Goal: Task Accomplishment & Management: Use online tool/utility

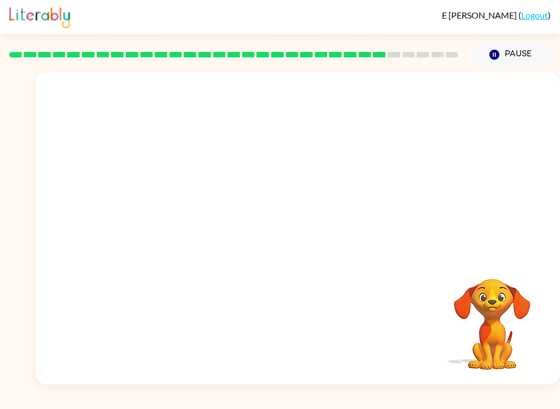
click at [473, 379] on div "Your browser must support playing .mp4 files to use Literably. Please try using…" at bounding box center [298, 228] width 525 height 312
click at [324, 233] on div at bounding box center [298, 234] width 70 height 40
click at [295, 224] on div at bounding box center [298, 234] width 70 height 40
click at [292, 219] on div at bounding box center [298, 234] width 70 height 40
click at [288, 230] on div at bounding box center [298, 234] width 70 height 40
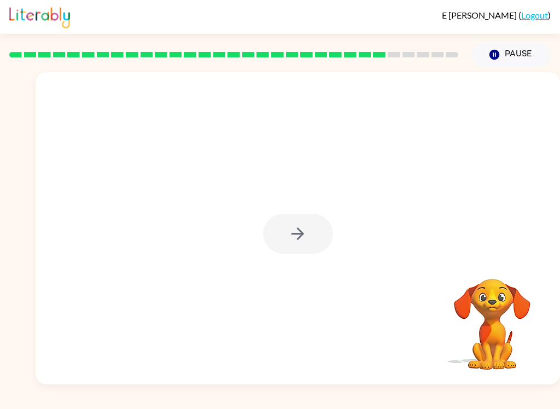
click at [285, 245] on div at bounding box center [298, 234] width 70 height 40
click at [287, 254] on div at bounding box center [298, 228] width 525 height 312
click at [286, 248] on div at bounding box center [298, 234] width 70 height 40
click at [286, 248] on button "button" at bounding box center [298, 234] width 70 height 40
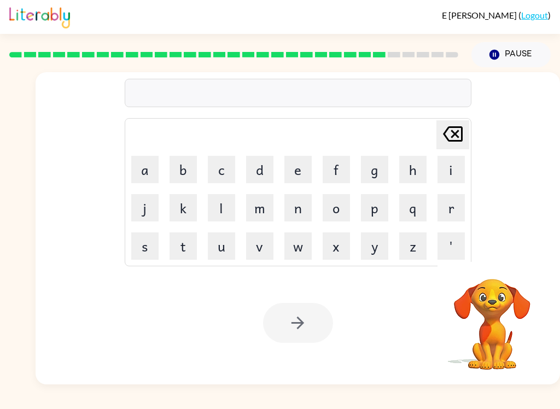
click at [215, 204] on button "l" at bounding box center [221, 207] width 27 height 27
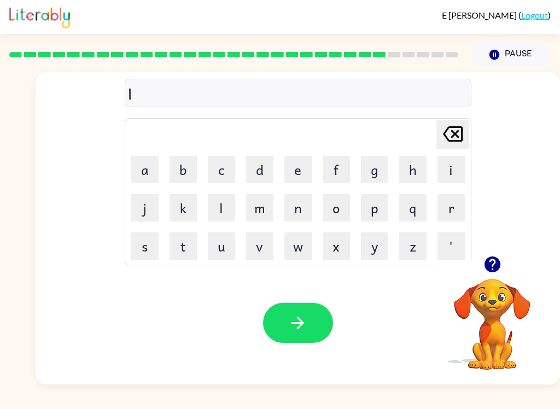
click at [218, 252] on button "u" at bounding box center [221, 246] width 27 height 27
click at [263, 214] on button "m" at bounding box center [259, 207] width 27 height 27
click at [183, 168] on button "b" at bounding box center [183, 169] width 27 height 27
click at [291, 165] on button "e" at bounding box center [298, 169] width 27 height 27
click at [460, 206] on button "r" at bounding box center [451, 207] width 27 height 27
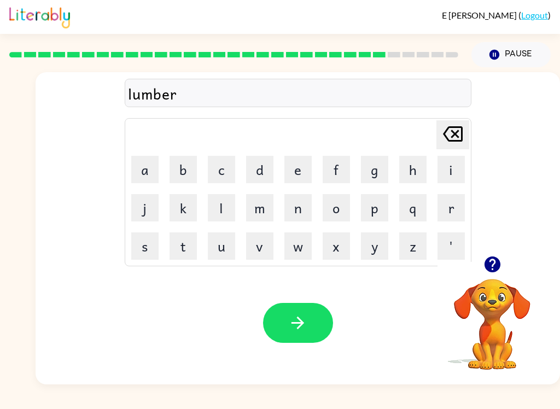
click at [150, 198] on button "j" at bounding box center [144, 207] width 27 height 27
click at [148, 172] on button "a" at bounding box center [144, 169] width 27 height 27
click at [166, 215] on td "k" at bounding box center [183, 207] width 37 height 37
click at [289, 166] on button "e" at bounding box center [298, 169] width 27 height 27
click at [444, 144] on icon "Delete Delete last character input" at bounding box center [453, 134] width 26 height 26
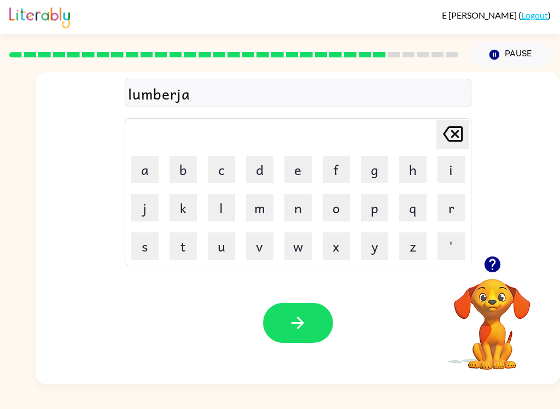
click at [183, 217] on button "k" at bounding box center [183, 207] width 27 height 27
click at [293, 172] on button "e" at bounding box center [298, 169] width 27 height 27
click at [438, 143] on button "Delete Delete last character input" at bounding box center [453, 134] width 33 height 29
click at [455, 136] on icon at bounding box center [453, 133] width 20 height 15
click at [223, 174] on button "c" at bounding box center [221, 169] width 27 height 27
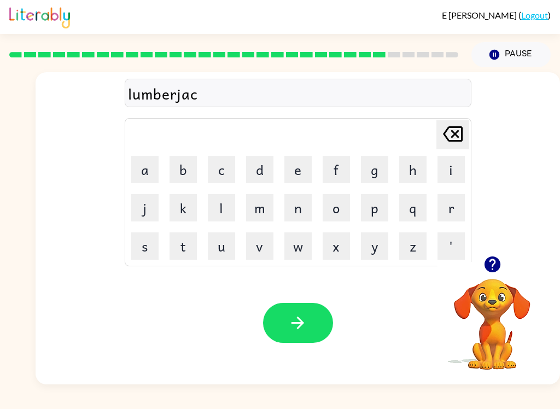
click at [174, 216] on button "k" at bounding box center [183, 207] width 27 height 27
click at [303, 326] on icon "button" at bounding box center [298, 323] width 13 height 13
click at [380, 216] on button "p" at bounding box center [374, 207] width 27 height 27
click at [298, 182] on button "e" at bounding box center [298, 169] width 27 height 27
click at [456, 179] on button "i" at bounding box center [451, 169] width 27 height 27
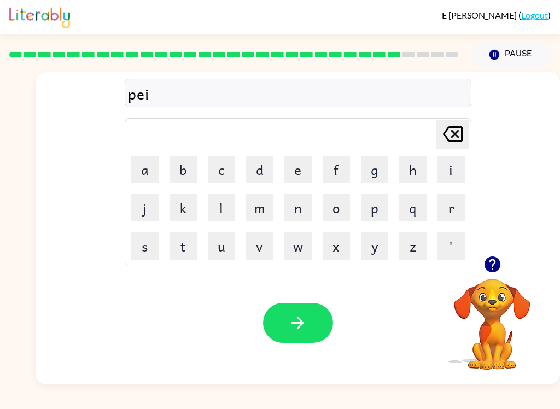
click at [443, 209] on button "r" at bounding box center [451, 207] width 27 height 27
click at [217, 173] on button "c" at bounding box center [221, 169] width 27 height 27
click at [288, 166] on button "e" at bounding box center [298, 169] width 27 height 27
click at [320, 327] on button "button" at bounding box center [298, 323] width 70 height 40
click at [184, 248] on button "t" at bounding box center [183, 246] width 27 height 27
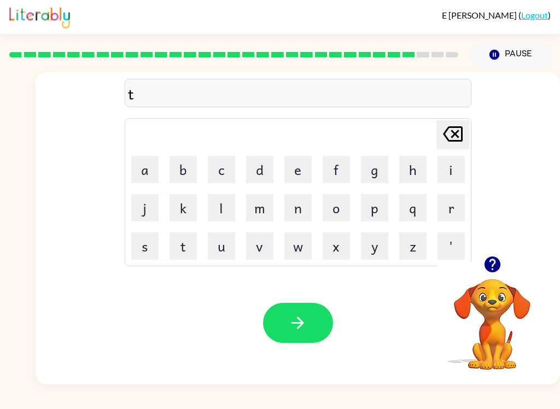
click at [418, 175] on button "h" at bounding box center [412, 169] width 27 height 27
click at [451, 172] on button "i" at bounding box center [451, 169] width 27 height 27
click at [300, 203] on button "n" at bounding box center [298, 207] width 27 height 27
click at [314, 326] on button "button" at bounding box center [298, 323] width 70 height 40
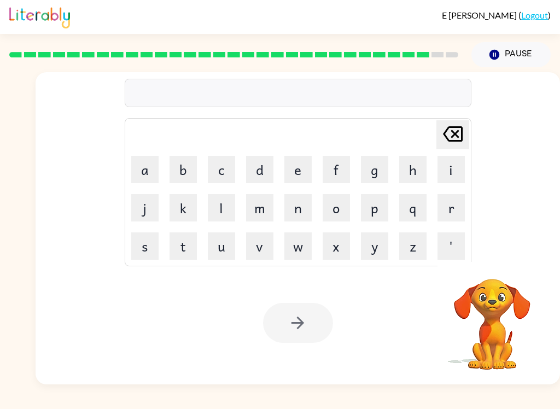
click at [155, 254] on button "s" at bounding box center [144, 246] width 27 height 27
click at [451, 172] on button "i" at bounding box center [451, 169] width 27 height 27
click at [223, 218] on button "l" at bounding box center [221, 207] width 27 height 27
click at [255, 251] on button "v" at bounding box center [259, 246] width 27 height 27
click at [291, 178] on button "e" at bounding box center [298, 169] width 27 height 27
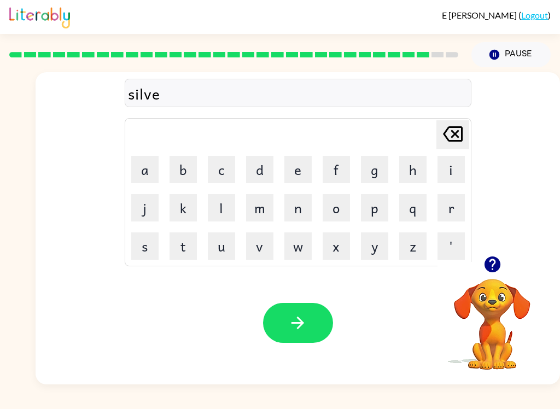
click at [450, 212] on button "r" at bounding box center [451, 207] width 27 height 27
click at [298, 253] on button "w" at bounding box center [298, 246] width 27 height 27
click at [292, 177] on button "e" at bounding box center [298, 169] width 27 height 27
click at [146, 180] on button "a" at bounding box center [144, 169] width 27 height 27
click at [444, 206] on button "r" at bounding box center [451, 207] width 27 height 27
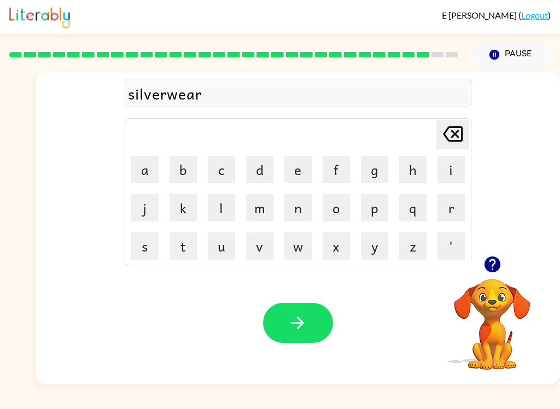
click at [309, 333] on button "button" at bounding box center [298, 323] width 70 height 40
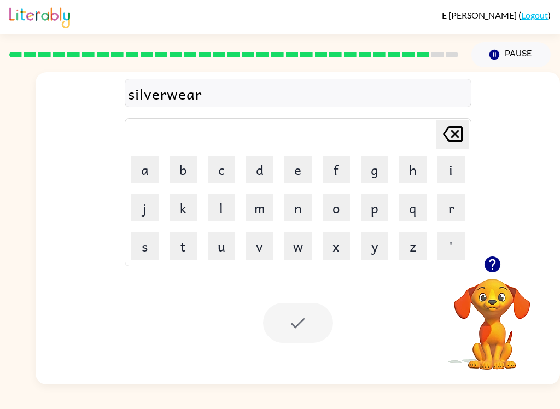
click at [275, 323] on div at bounding box center [298, 323] width 70 height 40
click at [337, 221] on button "o" at bounding box center [336, 207] width 27 height 27
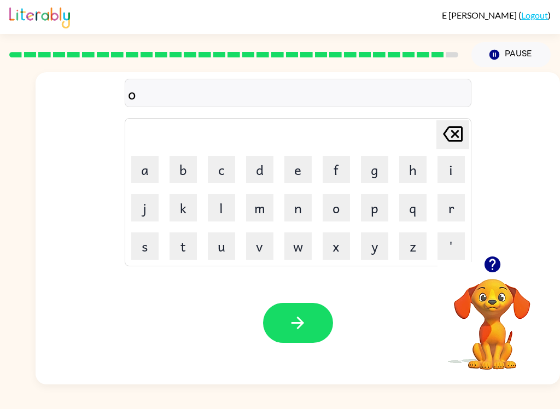
click at [298, 205] on button "n" at bounding box center [298, 207] width 27 height 27
click at [233, 249] on button "u" at bounding box center [221, 246] width 27 height 27
click at [333, 166] on button "f" at bounding box center [336, 169] width 27 height 27
click at [456, 208] on button "r" at bounding box center [451, 207] width 27 height 27
click at [149, 165] on button "a" at bounding box center [144, 169] width 27 height 27
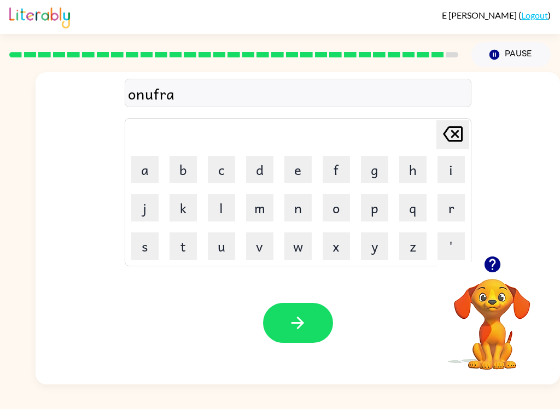
click at [254, 175] on button "d" at bounding box center [259, 169] width 27 height 27
click at [305, 181] on button "e" at bounding box center [298, 169] width 27 height 27
click at [309, 316] on button "button" at bounding box center [298, 323] width 70 height 40
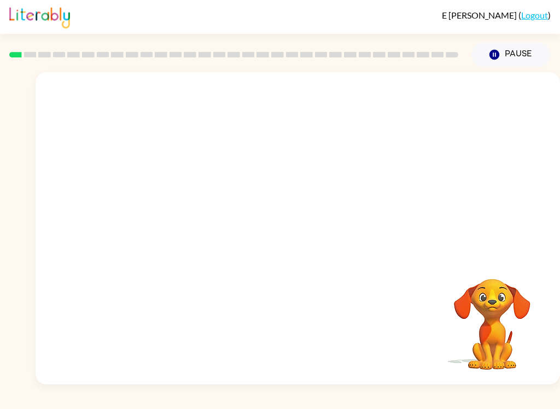
click at [161, 214] on video "Your browser must support playing .mp4 files to use Literably. Please try using…" at bounding box center [298, 164] width 525 height 184
click at [178, 210] on video "Your browser must support playing .mp4 files to use Literably. Please try using…" at bounding box center [298, 164] width 525 height 184
click at [171, 205] on video "Your browser must support playing .mp4 files to use Literably. Please try using…" at bounding box center [298, 164] width 525 height 184
click at [179, 207] on video "Your browser must support playing .mp4 files to use Literably. Please try using…" at bounding box center [298, 164] width 525 height 184
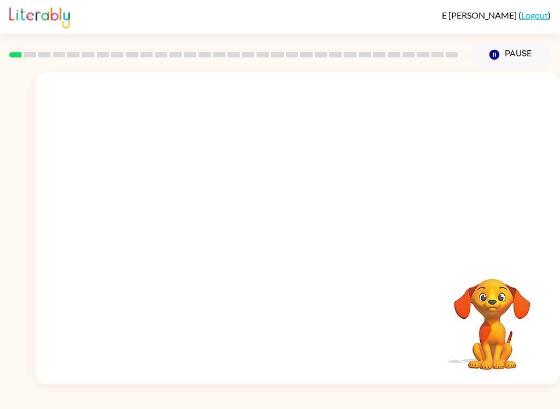
click at [178, 207] on video "Your browser must support playing .mp4 files to use Literably. Please try using…" at bounding box center [298, 164] width 525 height 184
click at [171, 218] on video "Your browser must support playing .mp4 files to use Literably. Please try using…" at bounding box center [298, 164] width 525 height 184
click at [170, 217] on video "Your browser must support playing .mp4 files to use Literably. Please try using…" at bounding box center [298, 164] width 525 height 184
click at [175, 210] on video "Your browser must support playing .mp4 files to use Literably. Please try using…" at bounding box center [298, 164] width 525 height 184
click at [161, 229] on video "Your browser must support playing .mp4 files to use Literably. Please try using…" at bounding box center [298, 164] width 525 height 184
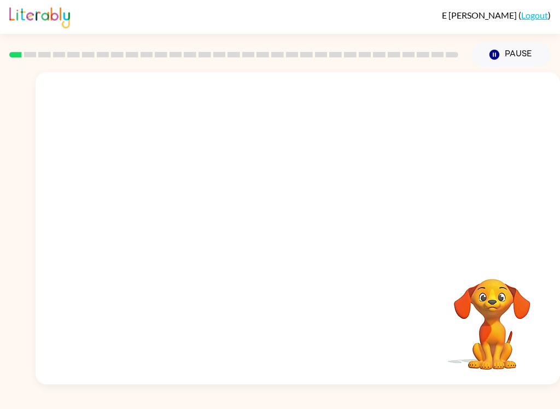
click at [161, 229] on video "Your browser must support playing .mp4 files to use Literably. Please try using…" at bounding box center [298, 164] width 525 height 184
click at [170, 229] on video "Your browser must support playing .mp4 files to use Literably. Please try using…" at bounding box center [298, 164] width 525 height 184
click at [201, 236] on video "Your browser must support playing .mp4 files to use Literably. Please try using…" at bounding box center [298, 164] width 525 height 184
click at [170, 217] on video "Your browser must support playing .mp4 files to use Literably. Please try using…" at bounding box center [298, 164] width 525 height 184
click at [172, 197] on video "Your browser must support playing .mp4 files to use Literably. Please try using…" at bounding box center [298, 164] width 525 height 184
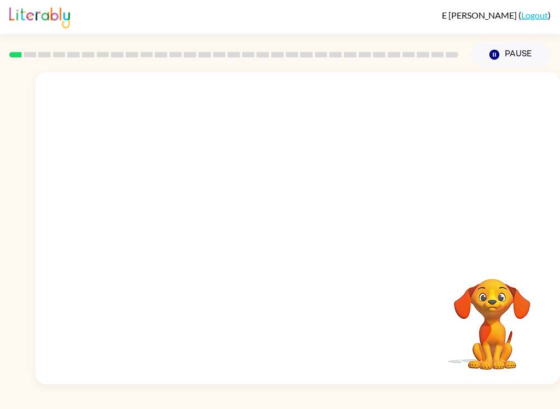
click at [172, 197] on video "Your browser must support playing .mp4 files to use Literably. Please try using…" at bounding box center [298, 164] width 525 height 184
click at [176, 208] on video "Your browser must support playing .mp4 files to use Literably. Please try using…" at bounding box center [298, 164] width 525 height 184
click at [164, 220] on video "Your browser must support playing .mp4 files to use Literably. Please try using…" at bounding box center [298, 164] width 525 height 184
click at [162, 229] on video "Your browser must support playing .mp4 files to use Literably. Please try using…" at bounding box center [298, 164] width 525 height 184
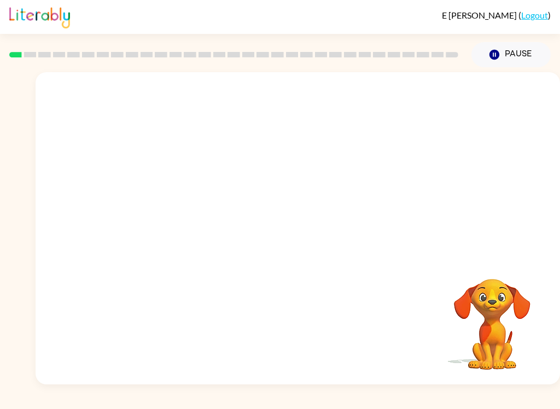
click at [171, 235] on video "Your browser must support playing .mp4 files to use Literably. Please try using…" at bounding box center [298, 164] width 525 height 184
click at [171, 234] on video "Your browser must support playing .mp4 files to use Literably. Please try using…" at bounding box center [298, 164] width 525 height 184
click at [158, 222] on video "Your browser must support playing .mp4 files to use Literably. Please try using…" at bounding box center [298, 164] width 525 height 184
click at [178, 209] on video "Your browser must support playing .mp4 files to use Literably. Please try using…" at bounding box center [298, 164] width 525 height 184
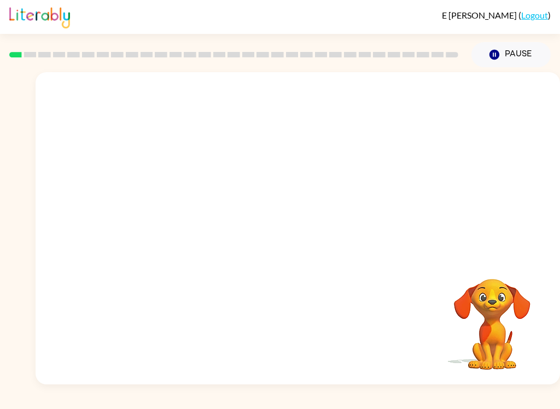
click at [183, 221] on video "Your browser must support playing .mp4 files to use Literably. Please try using…" at bounding box center [298, 164] width 525 height 184
click at [179, 217] on video "Your browser must support playing .mp4 files to use Literably. Please try using…" at bounding box center [298, 164] width 525 height 184
click at [173, 201] on video "Your browser must support playing .mp4 files to use Literably. Please try using…" at bounding box center [298, 164] width 525 height 184
click at [154, 208] on video "Your browser must support playing .mp4 files to use Literably. Please try using…" at bounding box center [298, 164] width 525 height 184
click at [172, 208] on video "Your browser must support playing .mp4 files to use Literably. Please try using…" at bounding box center [298, 164] width 525 height 184
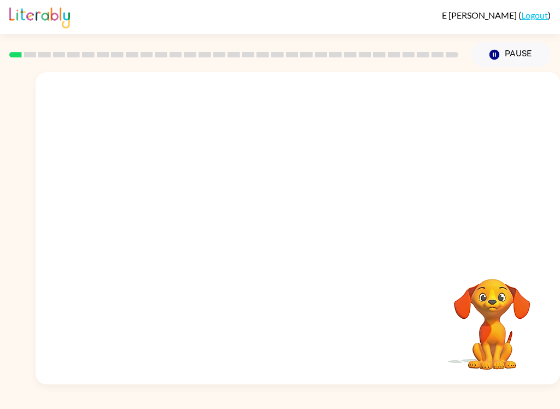
click at [175, 204] on video "Your browser must support playing .mp4 files to use Literably. Please try using…" at bounding box center [298, 164] width 525 height 184
click at [164, 208] on video "Your browser must support playing .mp4 files to use Literably. Please try using…" at bounding box center [298, 164] width 525 height 184
click at [167, 207] on video "Your browser must support playing .mp4 files to use Literably. Please try using…" at bounding box center [298, 164] width 525 height 184
click at [311, 237] on div at bounding box center [298, 234] width 70 height 40
click at [287, 254] on div at bounding box center [298, 228] width 525 height 312
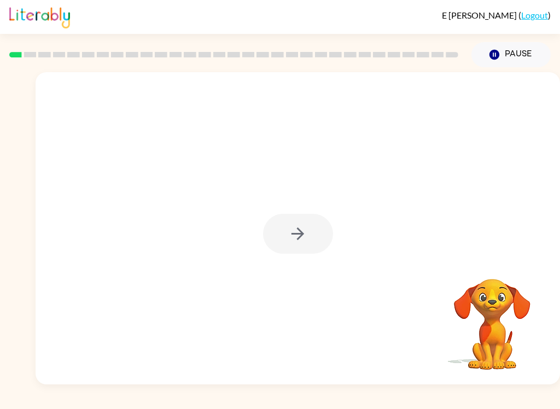
click at [296, 228] on div at bounding box center [298, 234] width 70 height 40
click at [295, 227] on div at bounding box center [298, 234] width 70 height 40
click at [295, 234] on div at bounding box center [298, 234] width 70 height 40
click at [288, 234] on div at bounding box center [298, 234] width 70 height 40
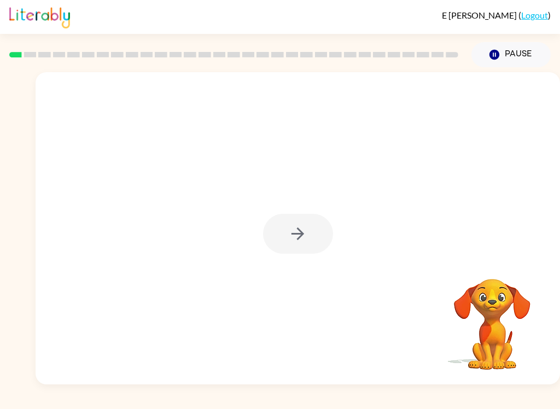
click at [286, 233] on div at bounding box center [298, 234] width 70 height 40
click at [300, 242] on div at bounding box center [298, 234] width 70 height 40
click at [297, 243] on div at bounding box center [298, 234] width 70 height 40
click at [297, 242] on div at bounding box center [298, 234] width 70 height 40
click at [301, 247] on div at bounding box center [298, 234] width 70 height 40
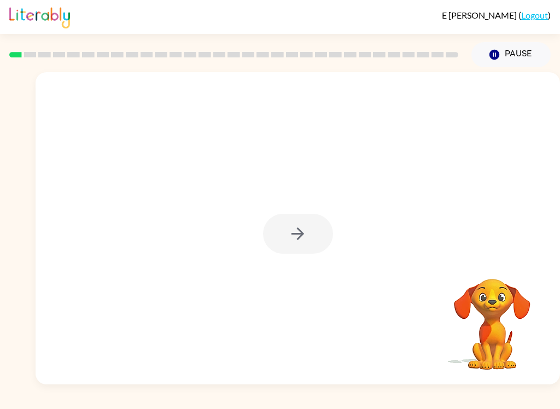
click at [314, 246] on button "button" at bounding box center [298, 234] width 70 height 40
click at [314, 246] on div at bounding box center [298, 234] width 70 height 40
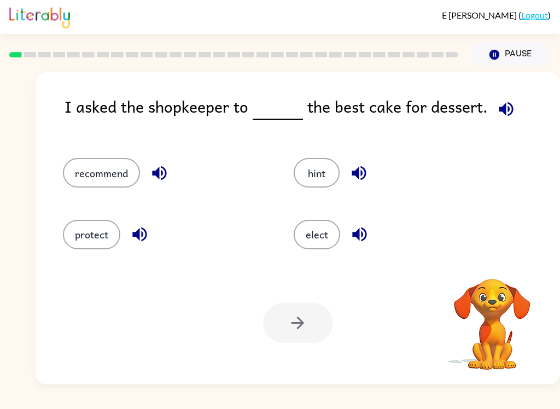
click at [322, 240] on button "elect" at bounding box center [317, 235] width 47 height 30
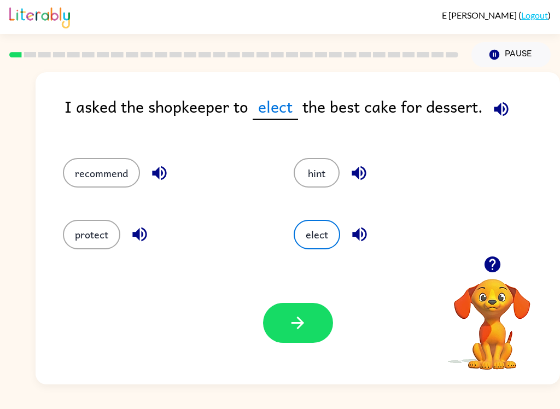
click at [82, 182] on button "recommend" at bounding box center [101, 173] width 77 height 30
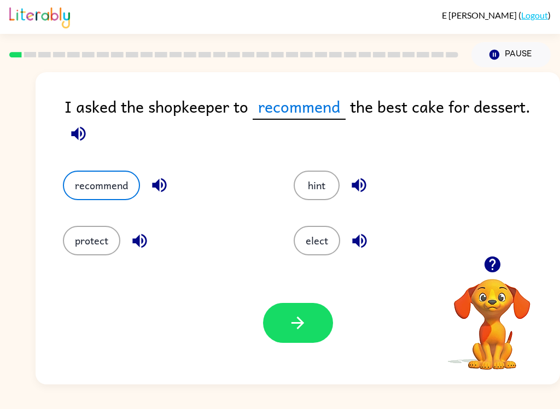
click at [298, 328] on icon "button" at bounding box center [297, 323] width 19 height 19
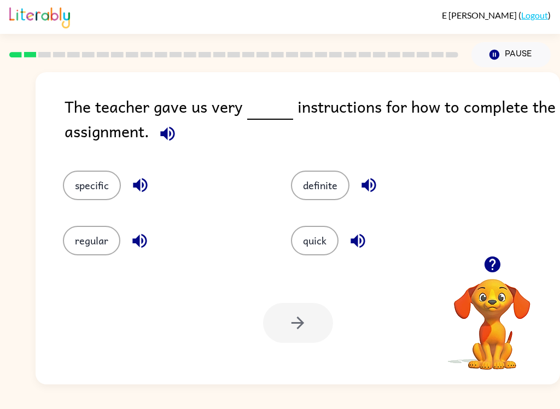
click at [88, 190] on button "specific" at bounding box center [92, 186] width 58 height 30
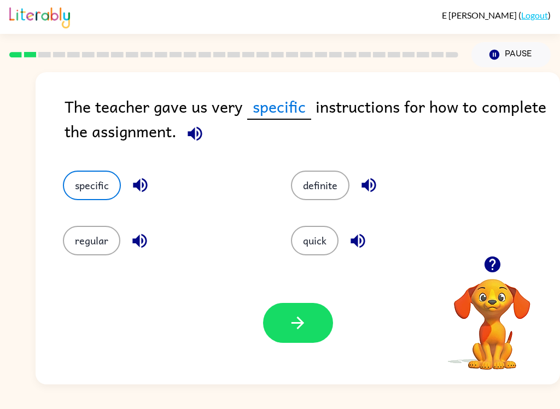
click at [305, 341] on button "button" at bounding box center [298, 323] width 70 height 40
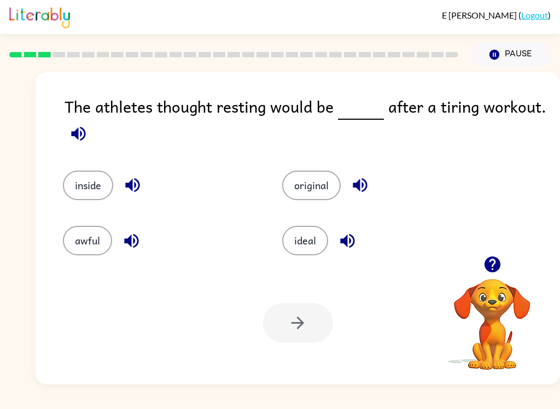
click at [304, 242] on button "ideal" at bounding box center [305, 241] width 46 height 30
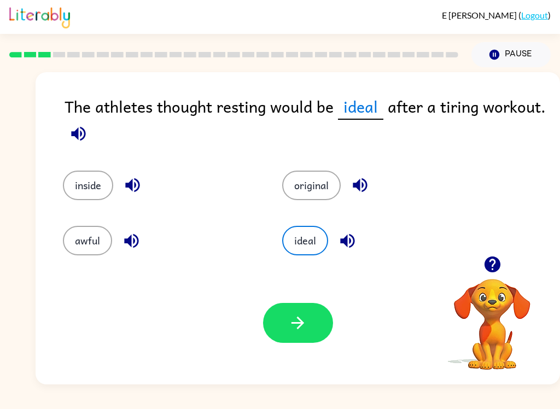
click at [300, 329] on icon "button" at bounding box center [297, 323] width 19 height 19
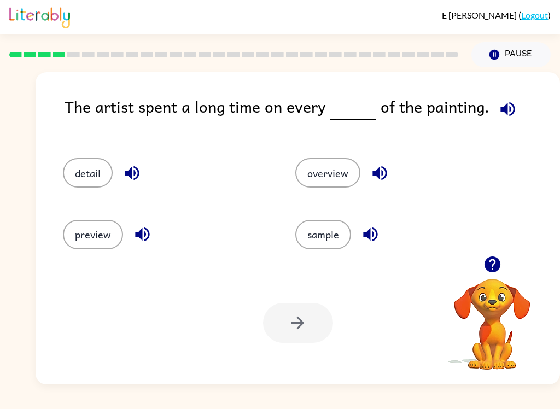
click at [85, 173] on button "detail" at bounding box center [88, 173] width 50 height 30
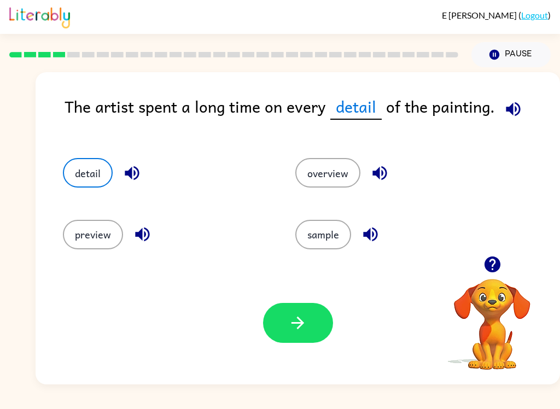
click at [286, 329] on button "button" at bounding box center [298, 323] width 70 height 40
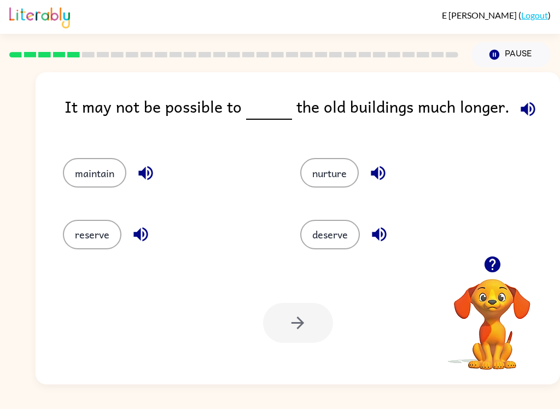
click at [98, 176] on button "maintain" at bounding box center [94, 173] width 63 height 30
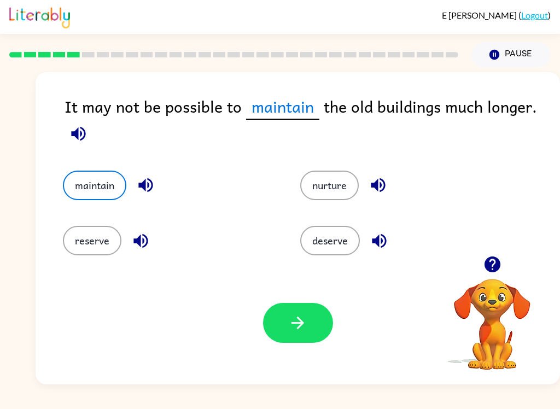
click at [102, 251] on button "reserve" at bounding box center [92, 241] width 59 height 30
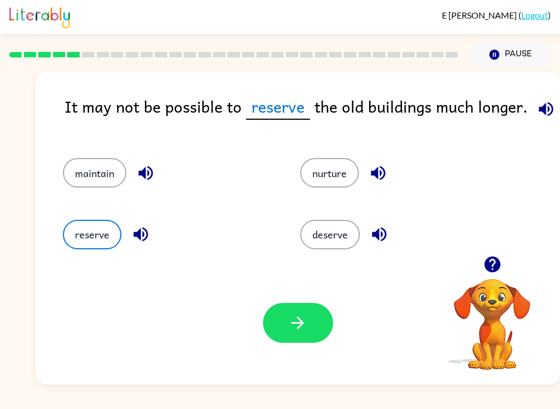
click at [67, 194] on div "maintain" at bounding box center [160, 167] width 237 height 61
click at [95, 172] on button "maintain" at bounding box center [94, 173] width 63 height 30
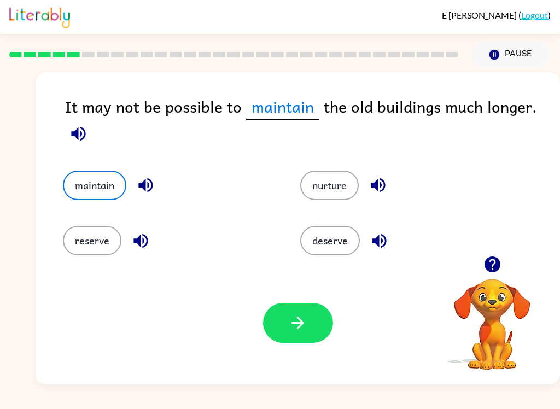
click at [323, 321] on button "button" at bounding box center [298, 323] width 70 height 40
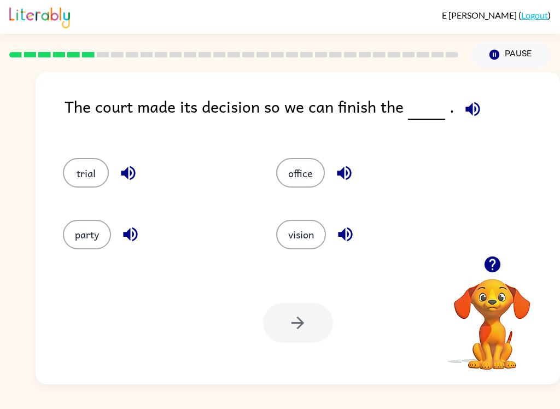
click at [105, 163] on button "trial" at bounding box center [86, 173] width 46 height 30
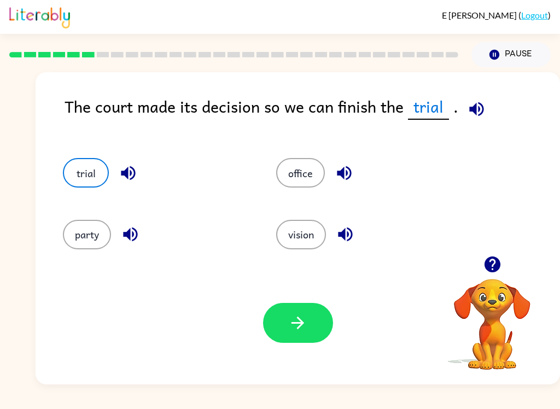
click at [302, 318] on icon "button" at bounding box center [297, 323] width 19 height 19
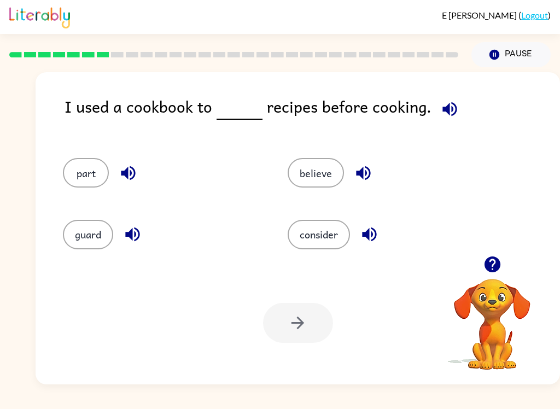
click at [324, 237] on button "consider" at bounding box center [319, 235] width 62 height 30
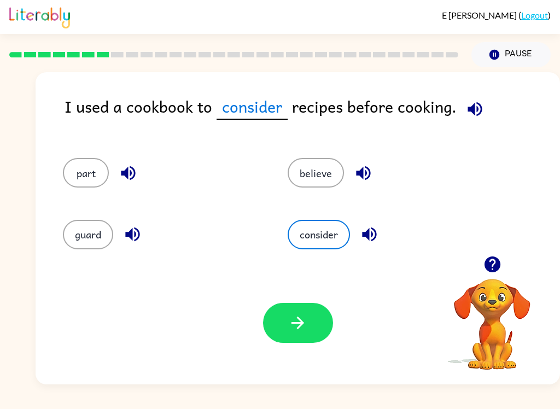
click at [303, 333] on button "button" at bounding box center [298, 323] width 70 height 40
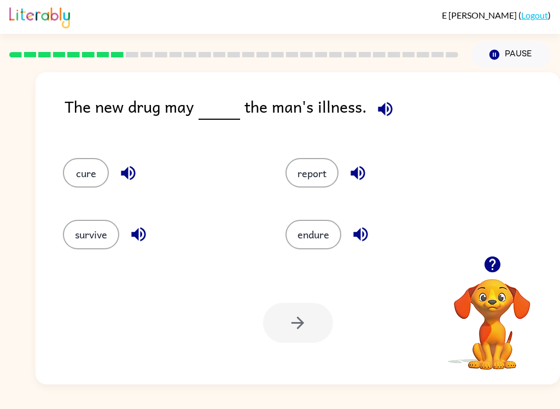
click at [79, 172] on button "cure" at bounding box center [86, 173] width 46 height 30
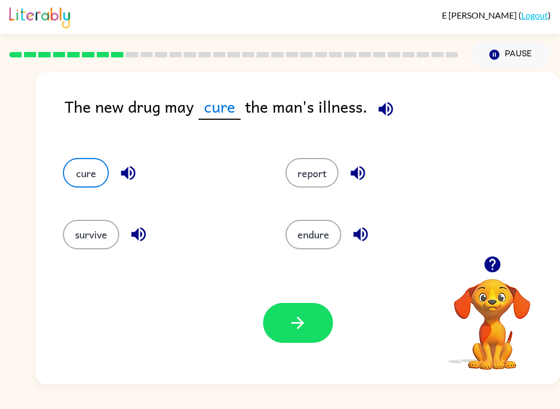
click at [298, 327] on icon "button" at bounding box center [297, 323] width 19 height 19
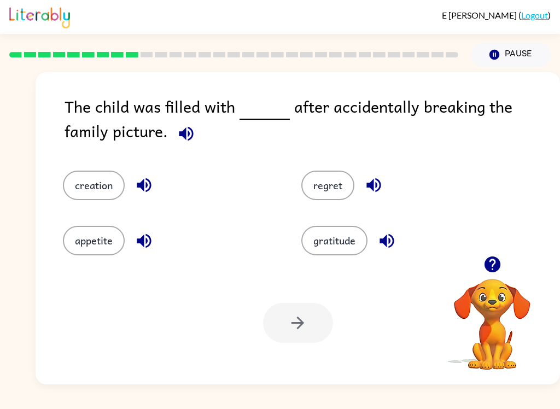
click at [327, 240] on button "gratitude" at bounding box center [335, 241] width 66 height 30
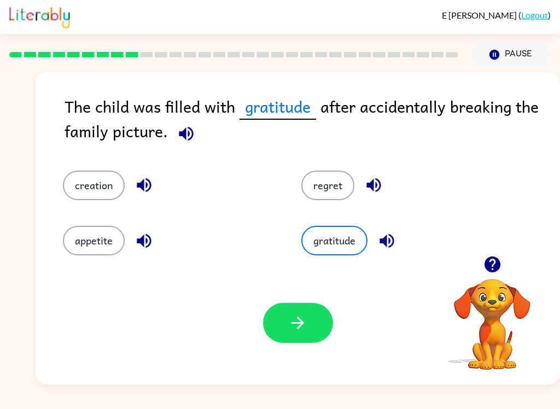
click at [336, 178] on button "regret" at bounding box center [328, 186] width 53 height 30
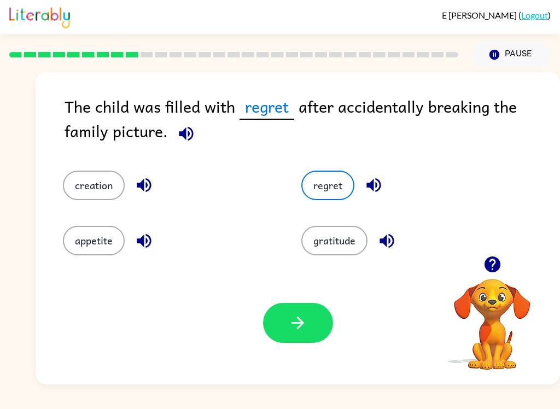
click at [297, 327] on icon "button" at bounding box center [297, 323] width 19 height 19
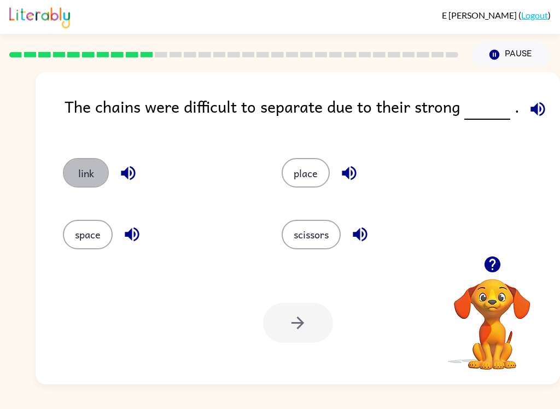
click at [77, 164] on button "link" at bounding box center [86, 173] width 46 height 30
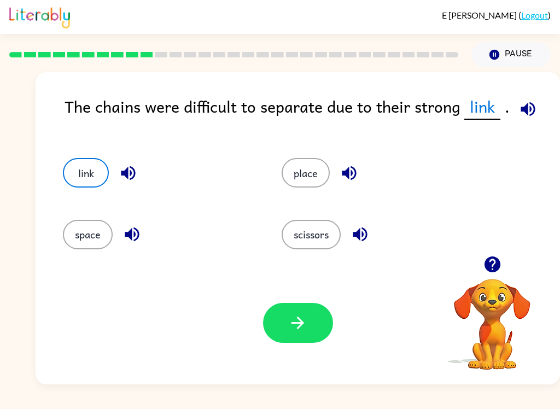
click at [304, 341] on button "button" at bounding box center [298, 323] width 70 height 40
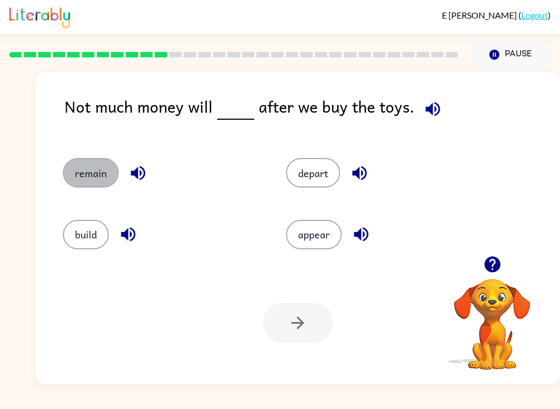
click at [98, 181] on button "remain" at bounding box center [91, 173] width 56 height 30
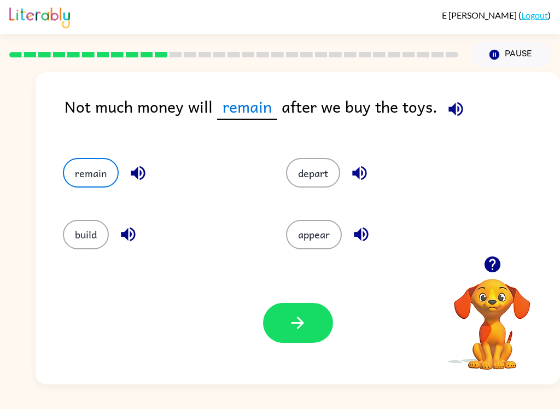
click at [317, 320] on button "button" at bounding box center [298, 323] width 70 height 40
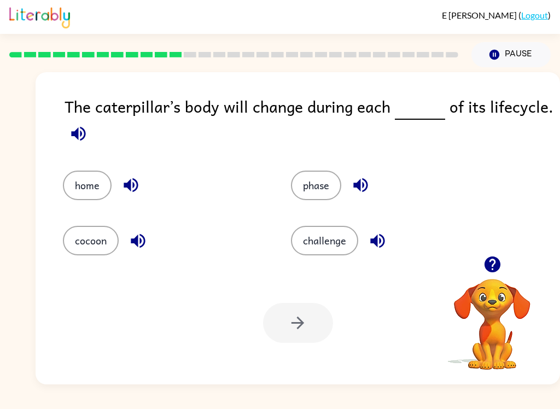
click at [311, 198] on button "phase" at bounding box center [316, 186] width 50 height 30
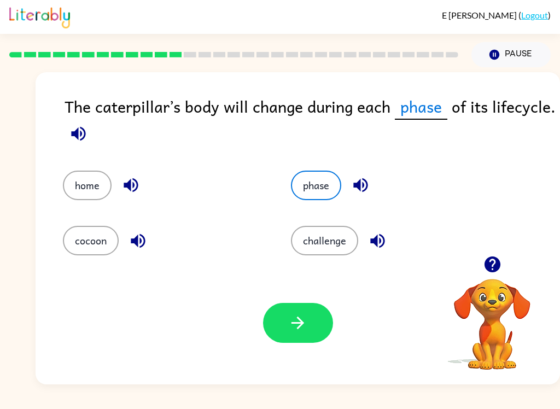
click at [315, 331] on button "button" at bounding box center [298, 323] width 70 height 40
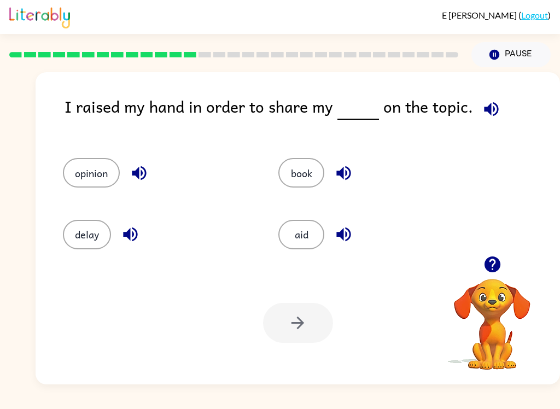
click at [82, 187] on button "opinion" at bounding box center [91, 173] width 57 height 30
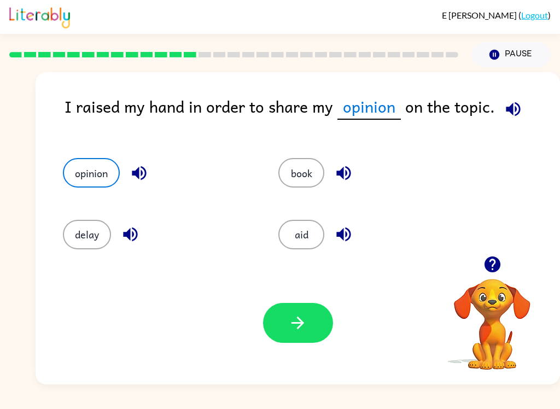
click at [313, 314] on button "button" at bounding box center [298, 323] width 70 height 40
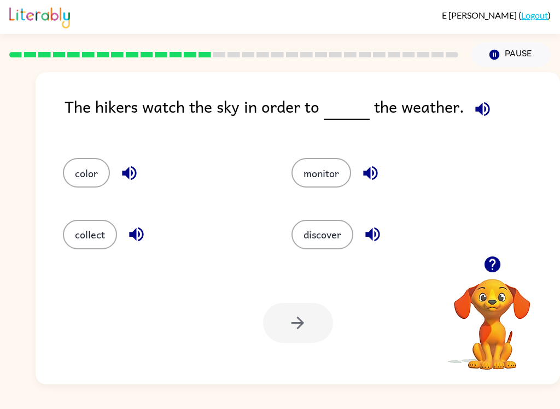
click at [327, 236] on button "discover" at bounding box center [323, 235] width 62 height 30
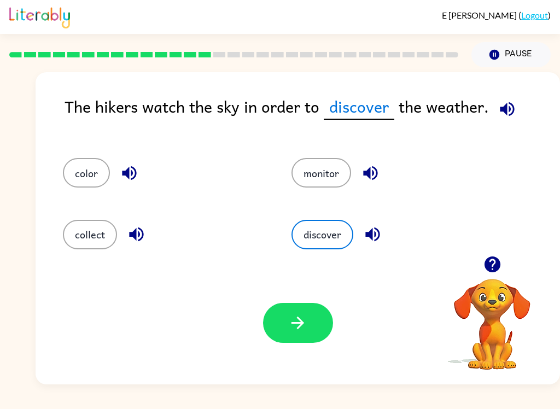
click at [314, 339] on button "button" at bounding box center [298, 323] width 70 height 40
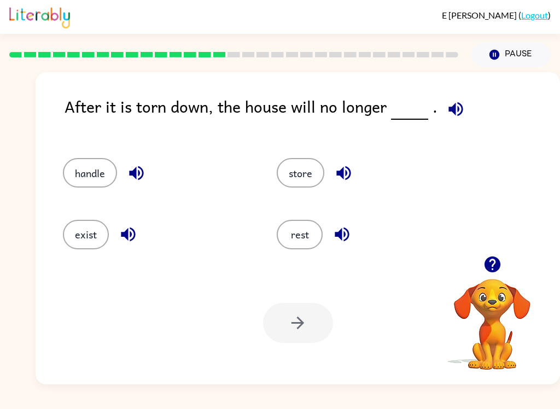
click at [84, 240] on button "exist" at bounding box center [86, 235] width 46 height 30
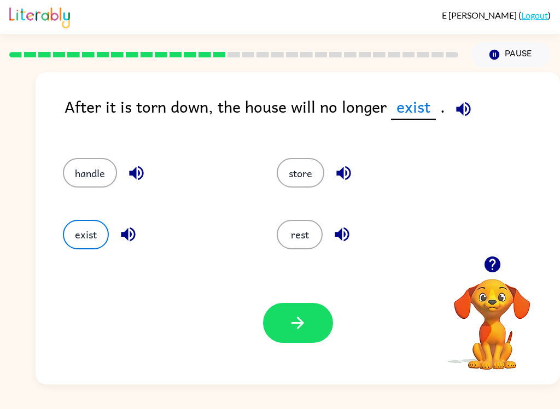
click at [305, 323] on icon "button" at bounding box center [297, 323] width 19 height 19
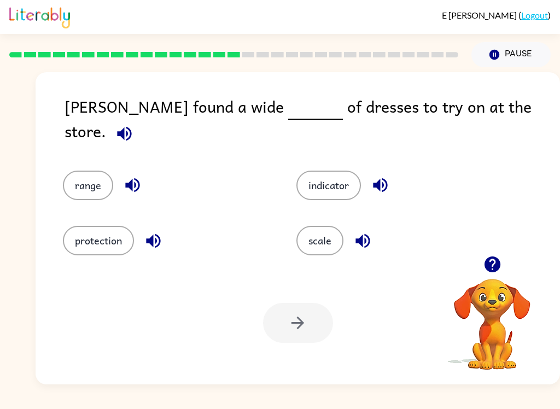
click at [97, 176] on button "range" at bounding box center [88, 186] width 50 height 30
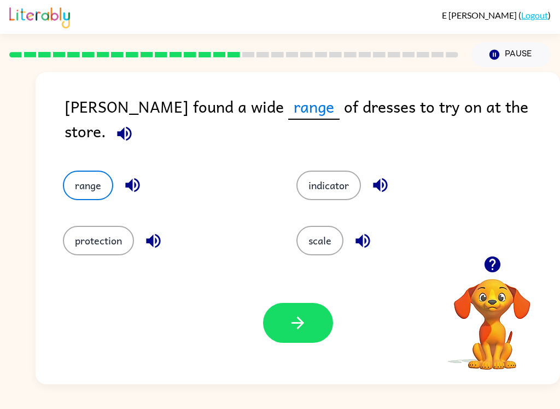
click at [296, 339] on button "button" at bounding box center [298, 323] width 70 height 40
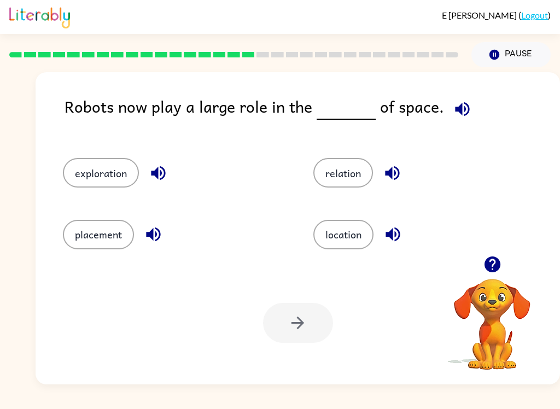
click at [351, 233] on button "location" at bounding box center [344, 235] width 60 height 30
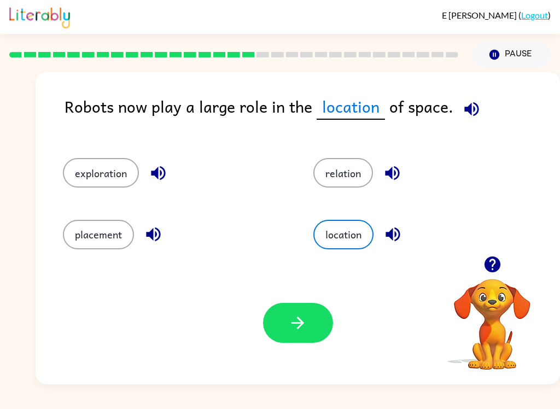
click at [302, 340] on button "button" at bounding box center [298, 323] width 70 height 40
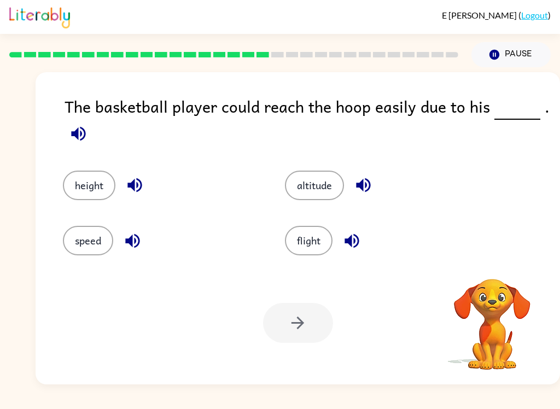
click at [82, 192] on button "height" at bounding box center [89, 186] width 53 height 30
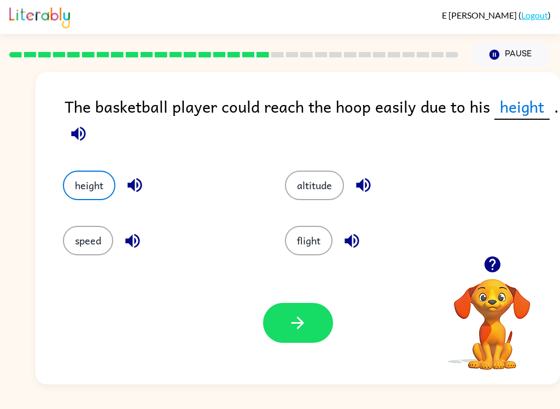
click at [315, 331] on button "button" at bounding box center [298, 323] width 70 height 40
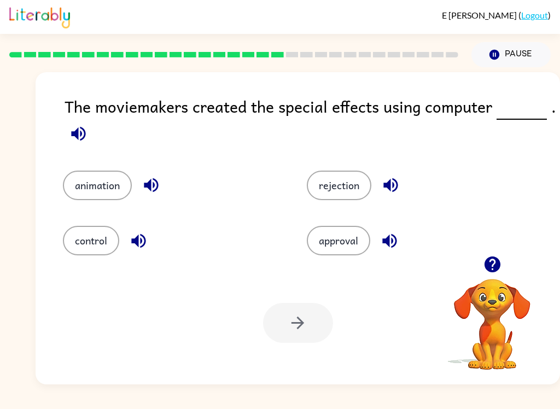
click at [102, 193] on button "animation" at bounding box center [97, 186] width 69 height 30
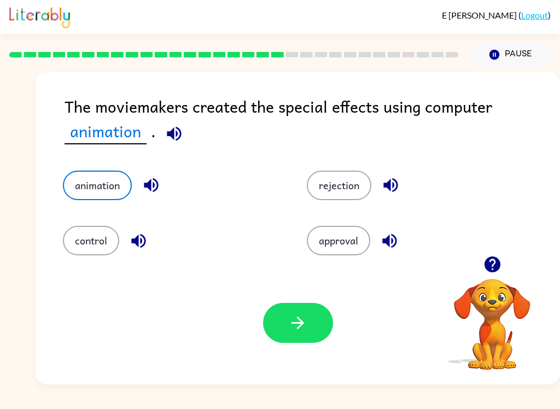
click at [295, 320] on icon "button" at bounding box center [297, 323] width 19 height 19
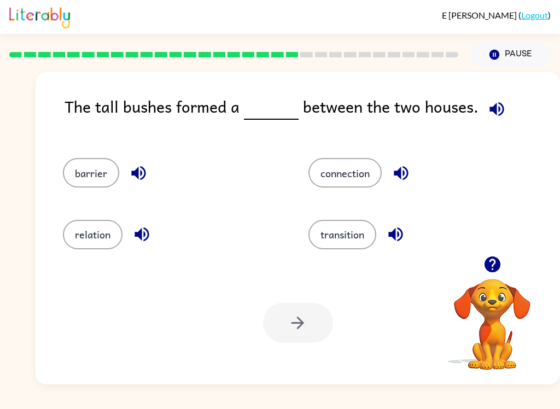
click at [97, 175] on button "barrier" at bounding box center [91, 173] width 56 height 30
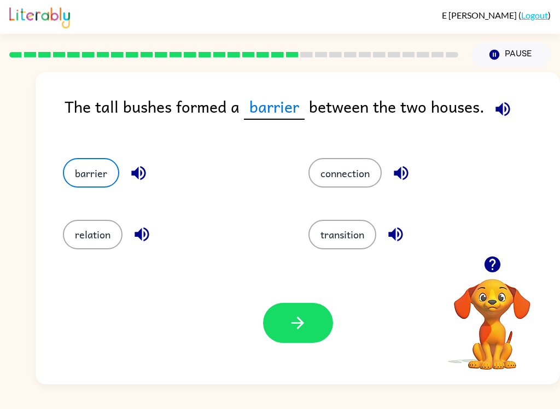
click at [297, 343] on button "button" at bounding box center [298, 323] width 70 height 40
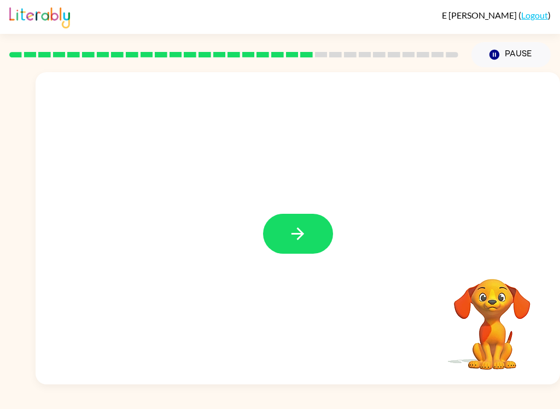
click at [300, 244] on icon "button" at bounding box center [297, 233] width 19 height 19
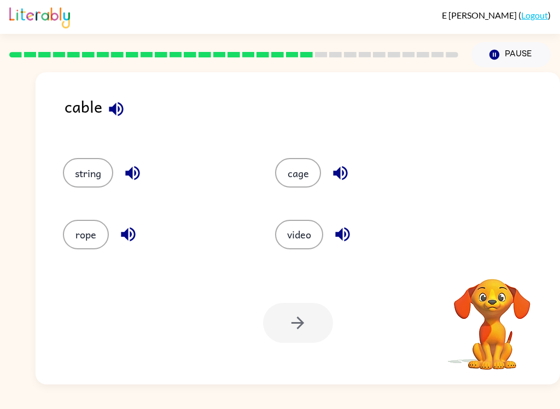
click at [108, 111] on icon "button" at bounding box center [116, 109] width 19 height 19
click at [309, 233] on button "video" at bounding box center [299, 235] width 48 height 30
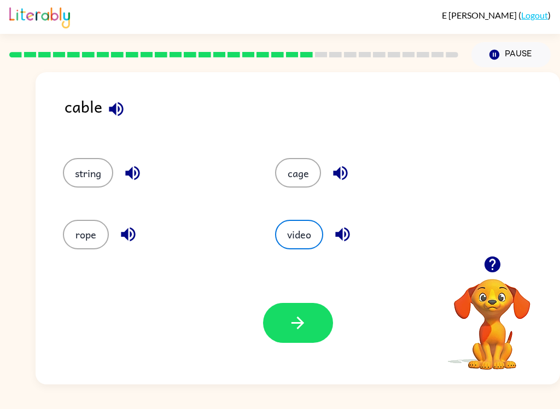
click at [311, 320] on button "button" at bounding box center [298, 323] width 70 height 40
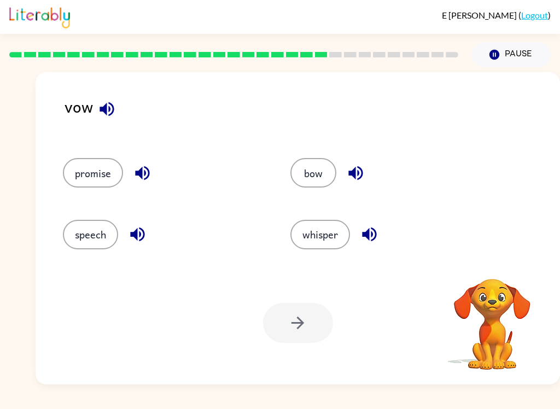
click at [108, 100] on icon "button" at bounding box center [106, 109] width 19 height 19
click at [103, 109] on icon "button" at bounding box center [107, 109] width 14 height 14
click at [327, 234] on button "whisper" at bounding box center [321, 235] width 60 height 30
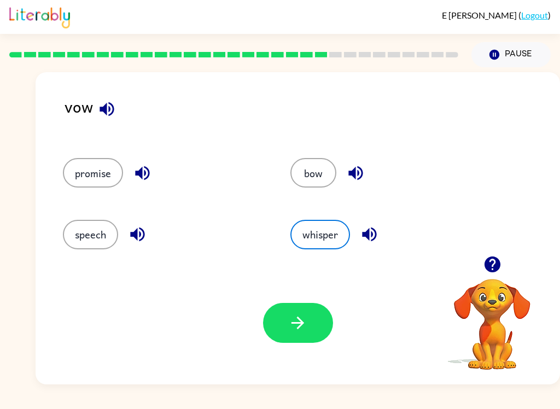
click at [308, 316] on button "button" at bounding box center [298, 323] width 70 height 40
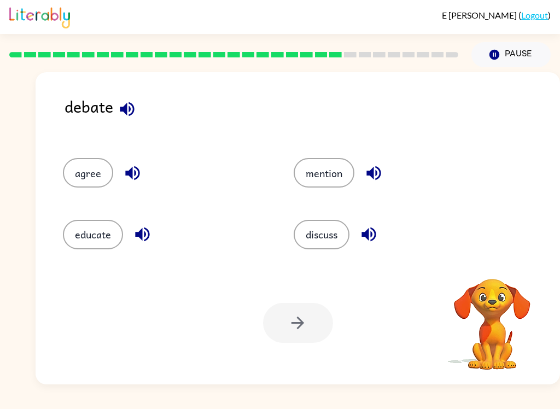
click at [329, 234] on button "discuss" at bounding box center [322, 235] width 56 height 30
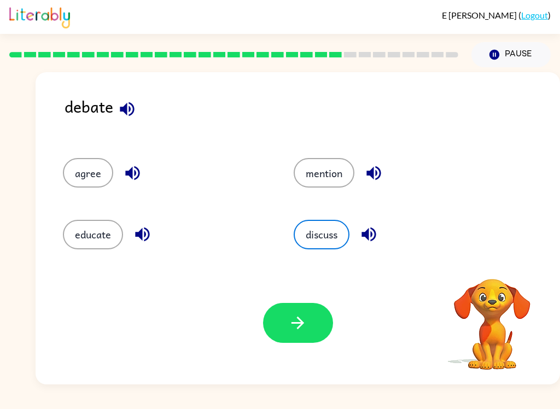
click at [297, 323] on icon "button" at bounding box center [298, 323] width 13 height 13
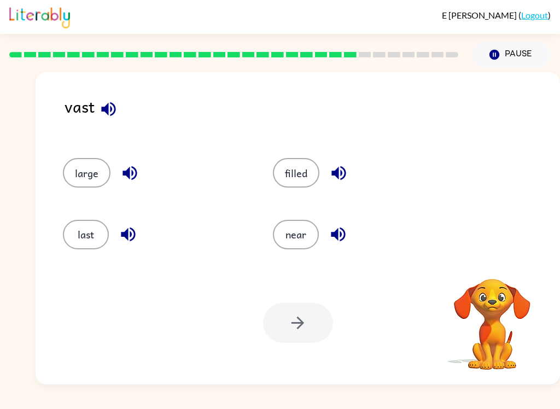
click at [301, 181] on button "filled" at bounding box center [296, 173] width 47 height 30
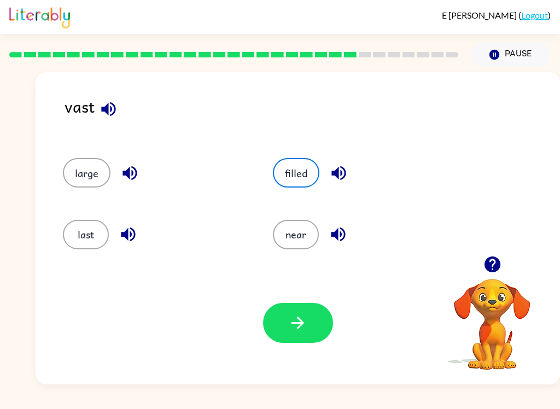
click at [305, 327] on icon "button" at bounding box center [297, 323] width 19 height 19
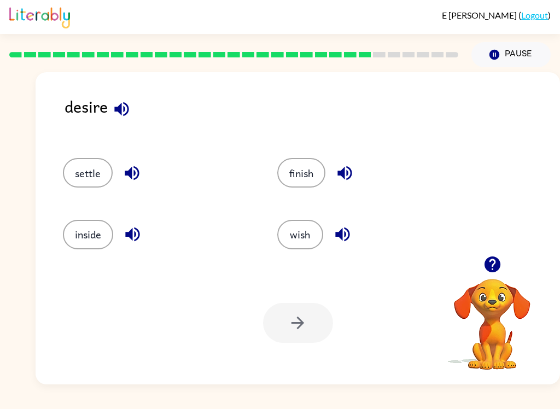
click at [306, 234] on button "wish" at bounding box center [300, 235] width 46 height 30
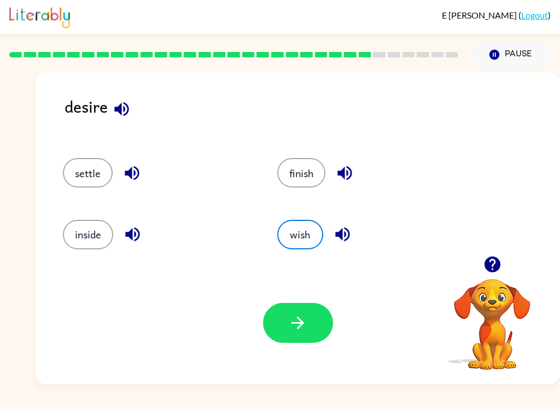
click at [308, 322] on button "button" at bounding box center [298, 323] width 70 height 40
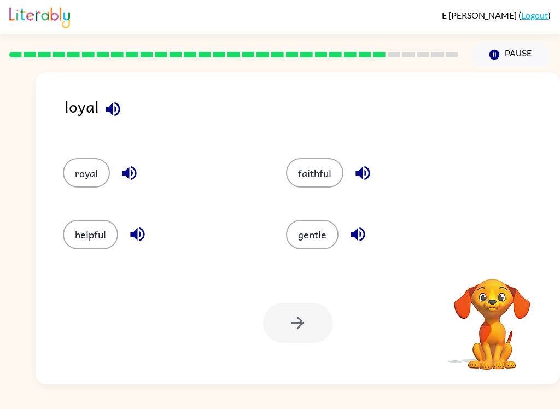
click at [92, 177] on button "royal" at bounding box center [86, 173] width 47 height 30
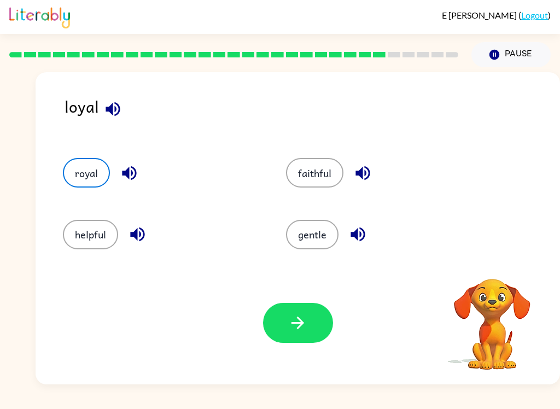
click at [311, 317] on button "button" at bounding box center [298, 323] width 70 height 40
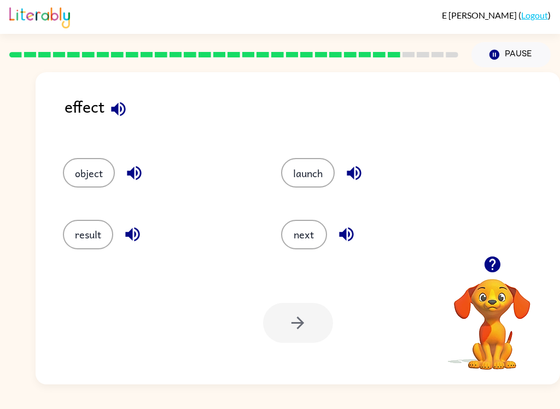
click at [97, 240] on button "result" at bounding box center [88, 235] width 50 height 30
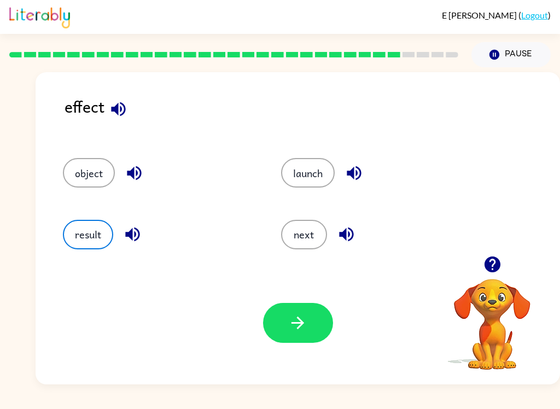
click at [311, 323] on button "button" at bounding box center [298, 323] width 70 height 40
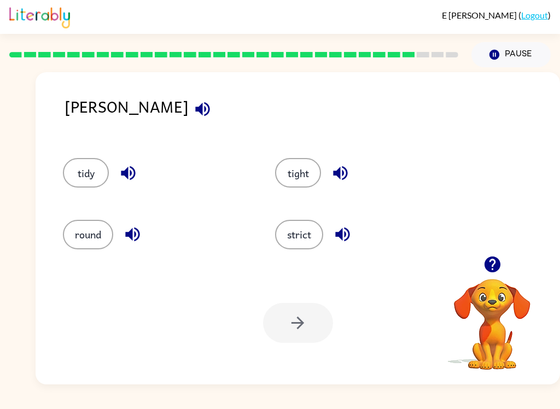
click at [306, 235] on button "strict" at bounding box center [299, 235] width 48 height 30
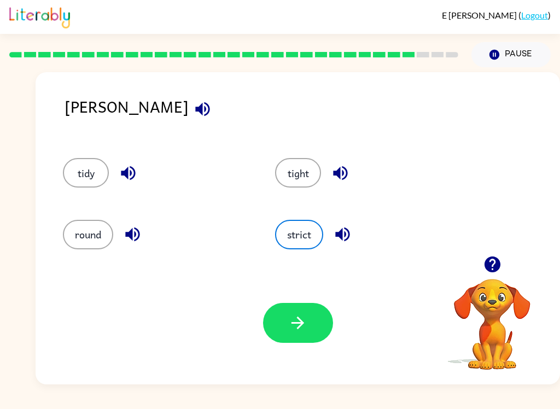
click at [311, 317] on button "button" at bounding box center [298, 323] width 70 height 40
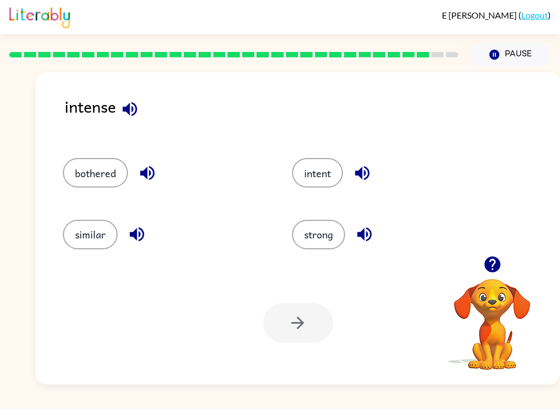
click at [323, 165] on button "intent" at bounding box center [317, 173] width 51 height 30
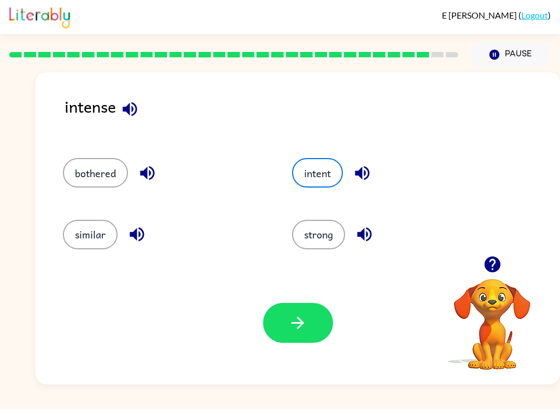
click at [326, 314] on button "button" at bounding box center [298, 323] width 70 height 40
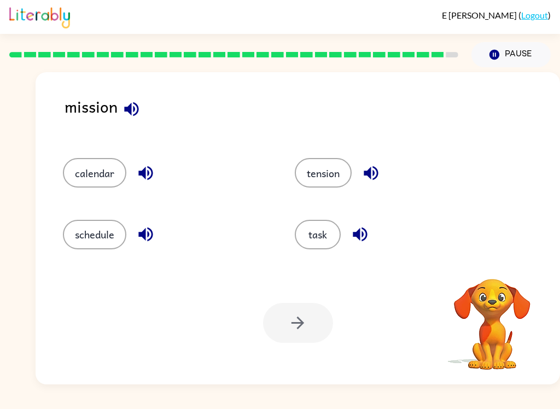
click at [322, 236] on button "task" at bounding box center [318, 235] width 46 height 30
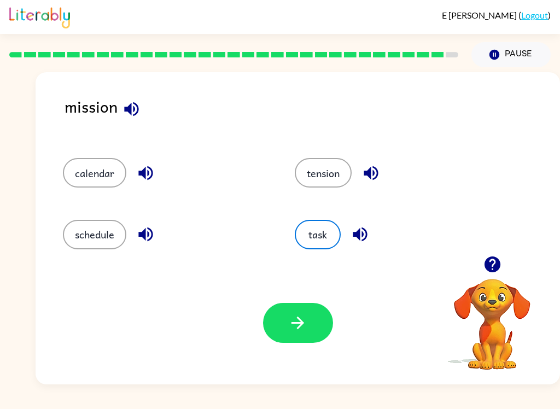
click at [312, 312] on button "button" at bounding box center [298, 323] width 70 height 40
